Goal: Task Accomplishment & Management: Complete application form

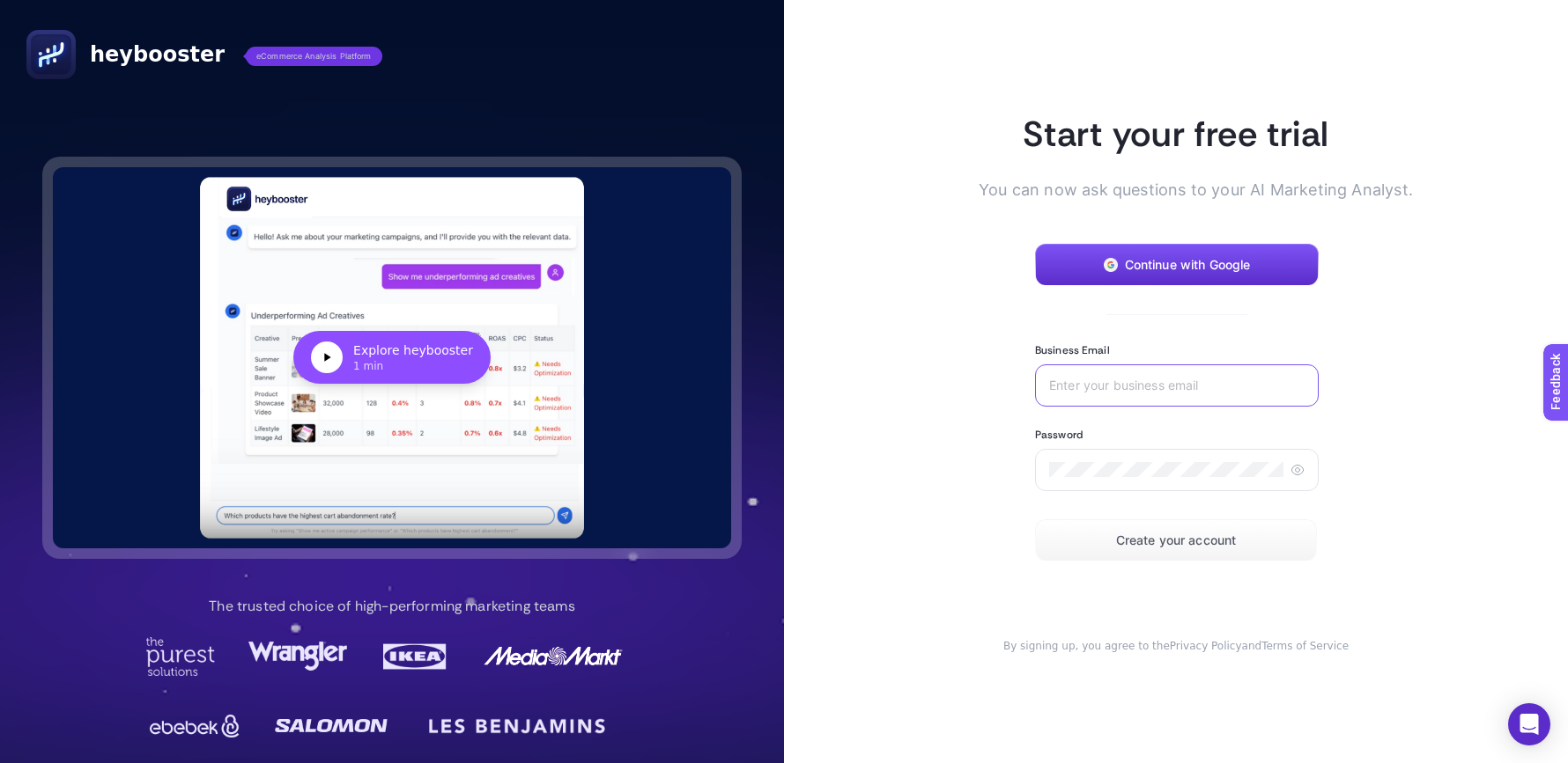
click at [1160, 391] on input "Business Email" at bounding box center [1177, 385] width 255 height 14
type input "s"
click at [1085, 387] on input "[URL]" at bounding box center [1177, 385] width 255 height 14
type input "[EMAIL_ADDRESS]"
click at [1191, 545] on span "Create your account" at bounding box center [1176, 540] width 120 height 14
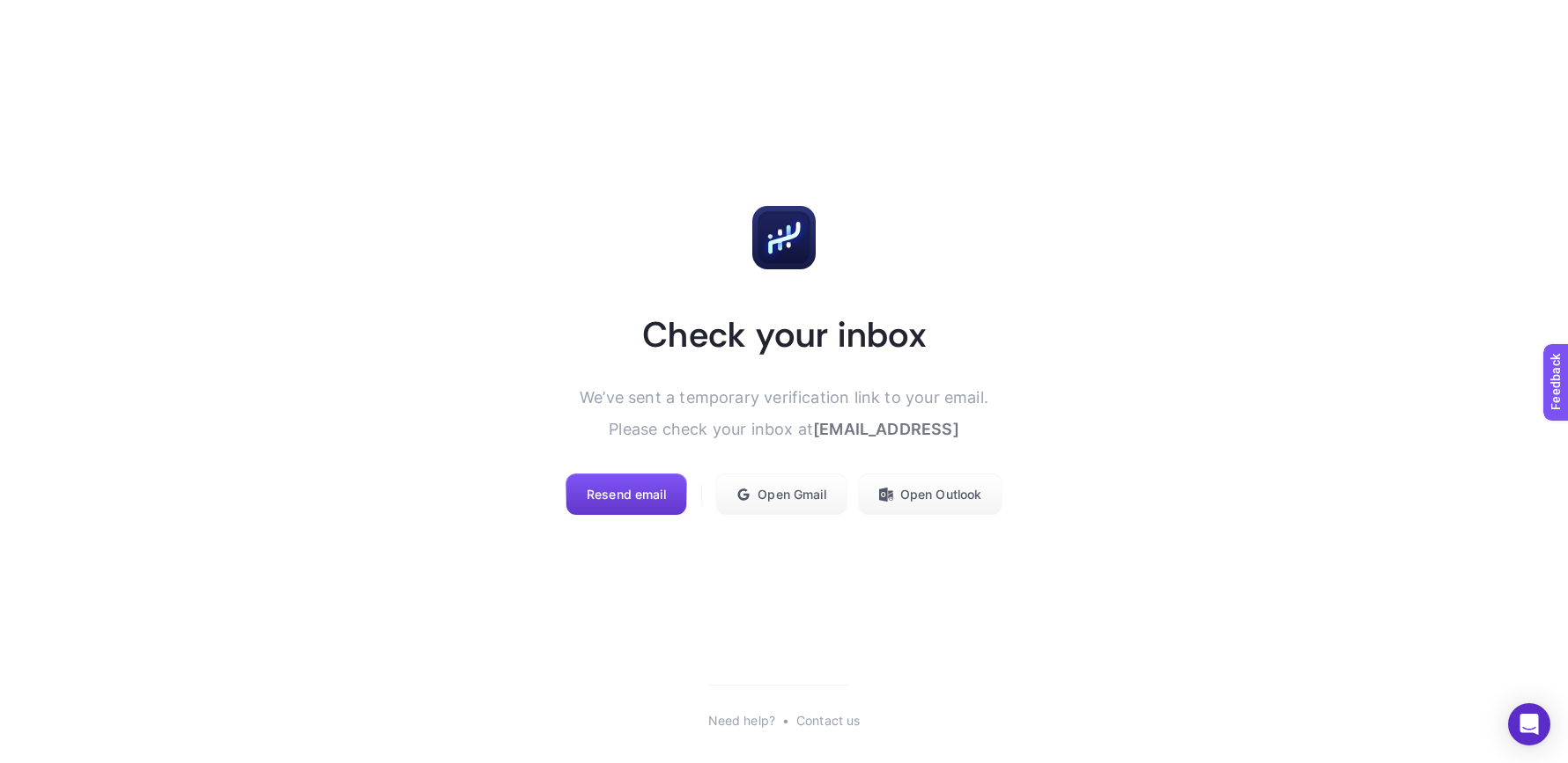
click at [620, 498] on span "Resend email" at bounding box center [626, 495] width 79 height 14
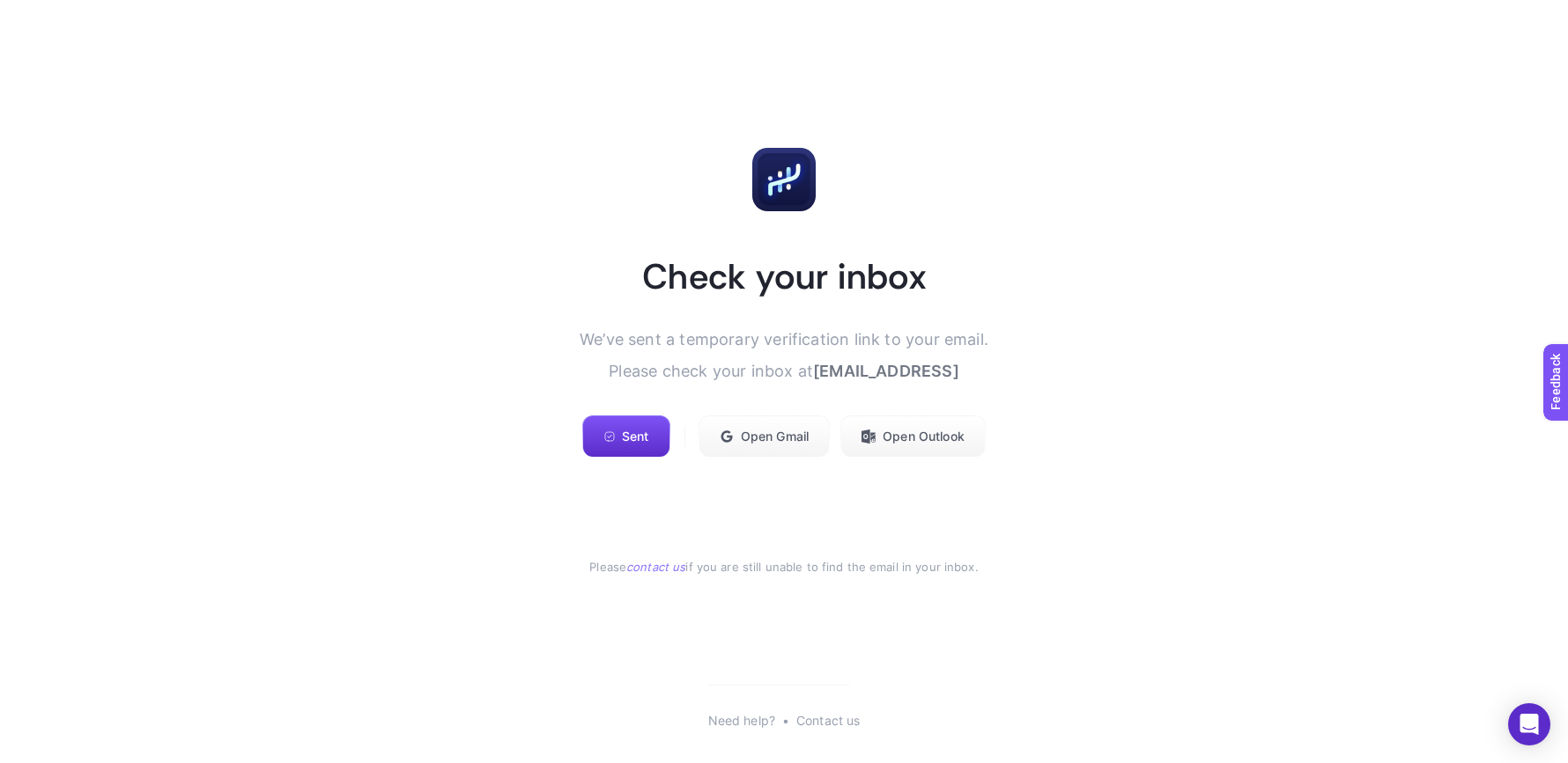
click at [634, 364] on span "We’ve sent a temporary verification link to your email. Please check your inbox…" at bounding box center [784, 355] width 409 height 50
click at [632, 342] on span "We’ve sent a temporary verification link to your email. Please check your inbox…" at bounding box center [784, 355] width 409 height 50
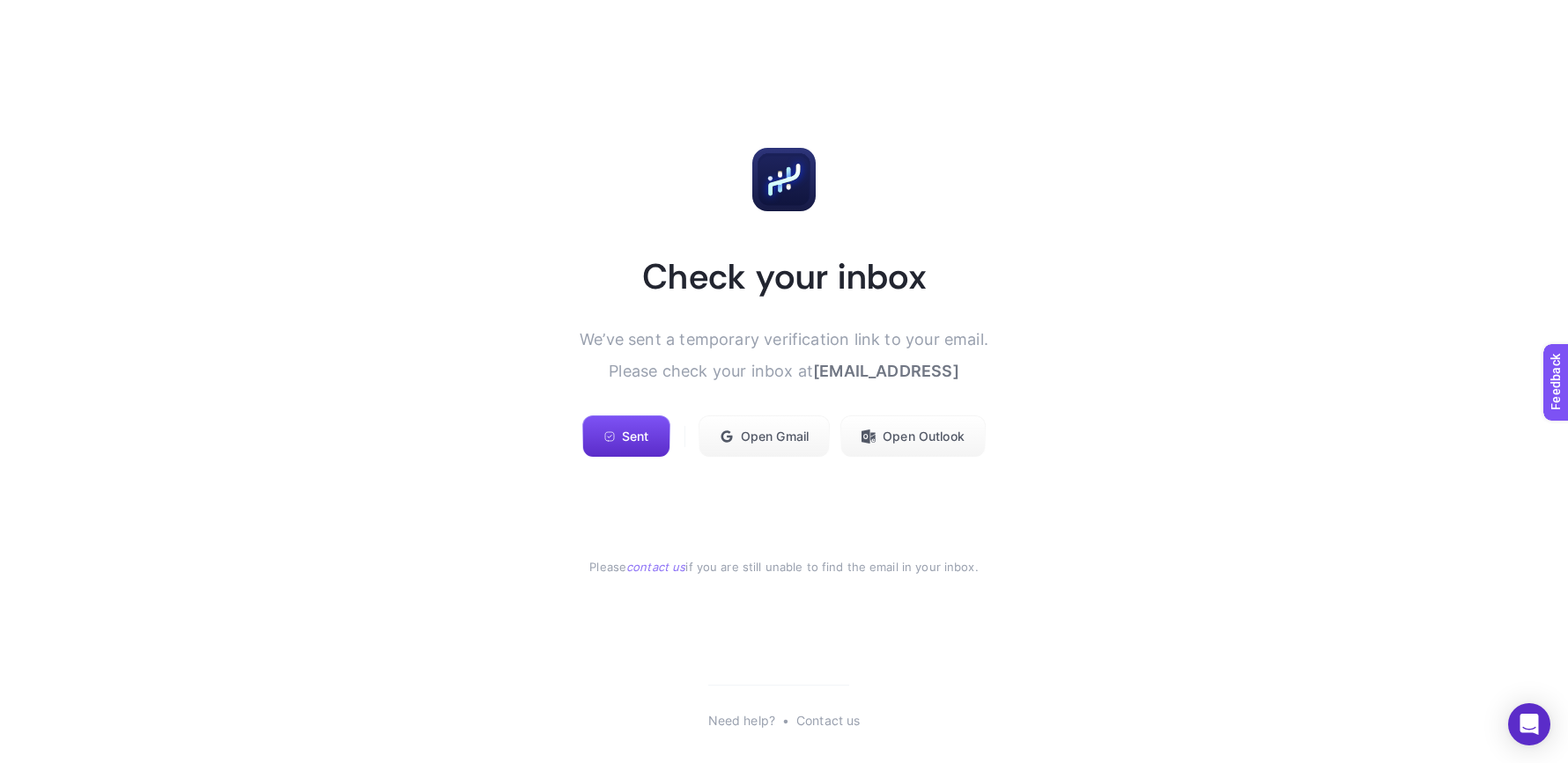
click at [632, 342] on span "We’ve sent a temporary verification link to your email. Please check your inbox…" at bounding box center [784, 355] width 409 height 50
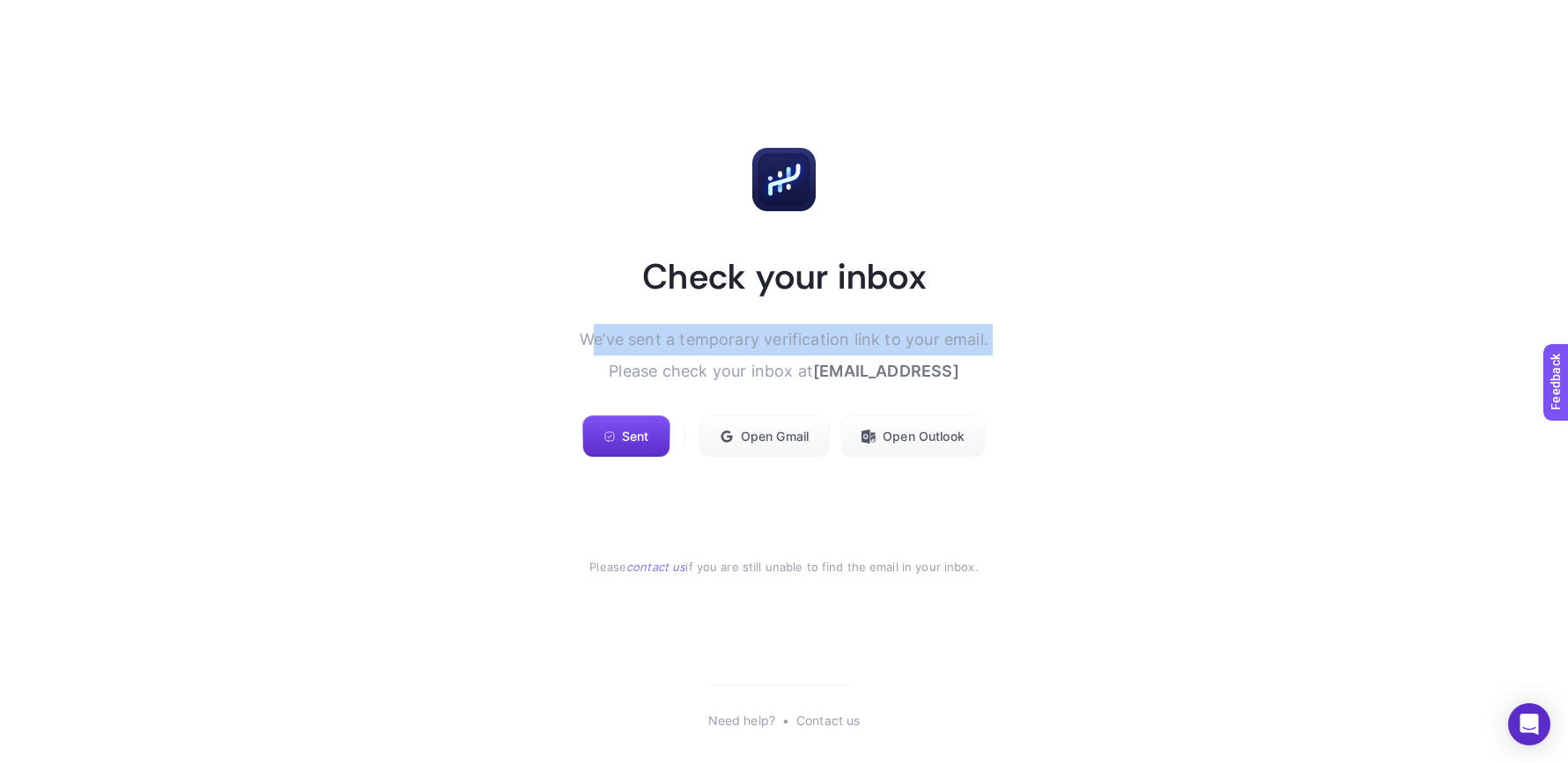
click at [693, 334] on span "We’ve sent a temporary verification link to your email. Please check your inbox…" at bounding box center [784, 355] width 409 height 50
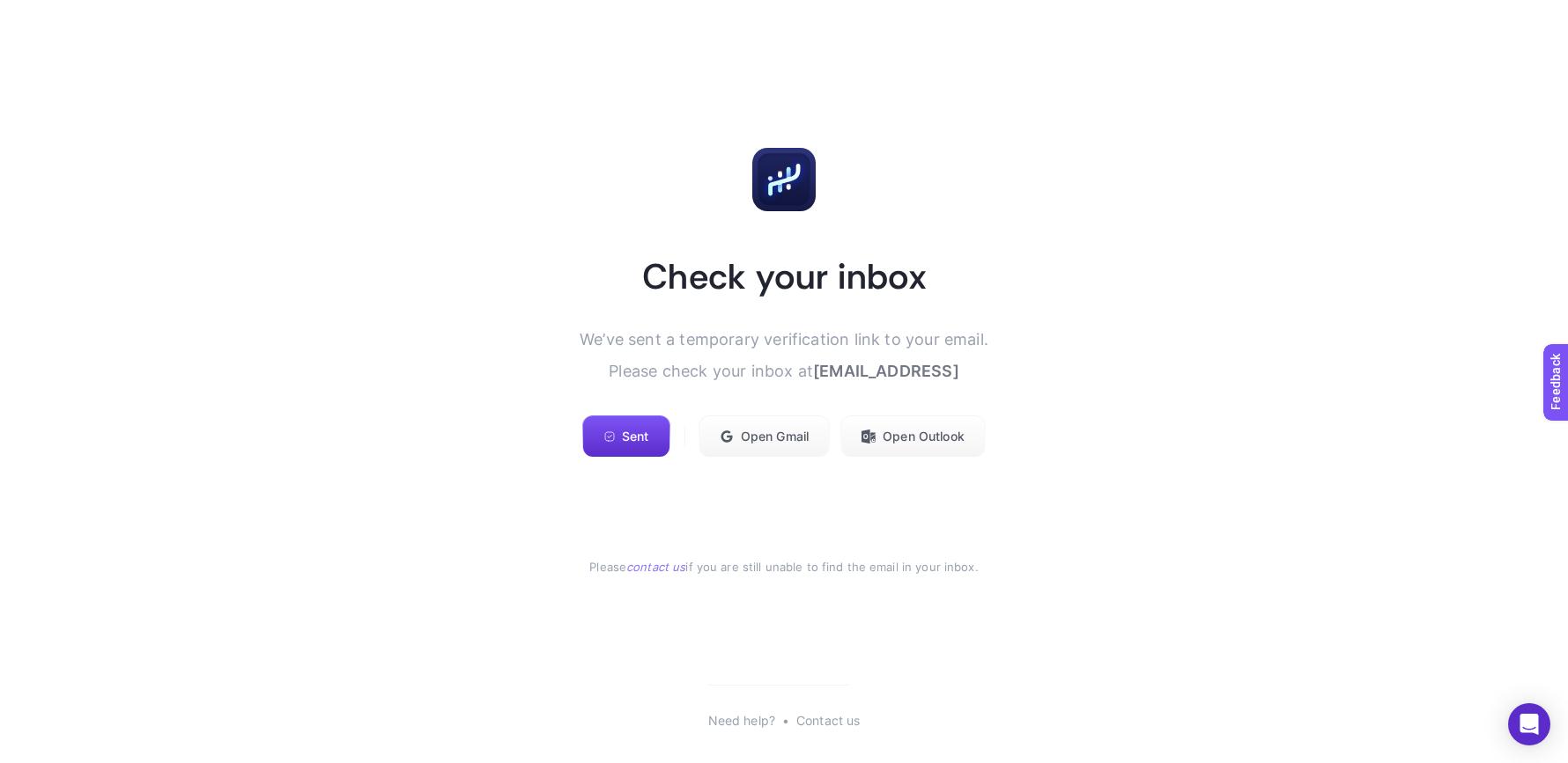
click at [693, 334] on span "We’ve sent a temporary verification link to your email. Please check your inbox…" at bounding box center [784, 355] width 409 height 50
